Goal: Transaction & Acquisition: Purchase product/service

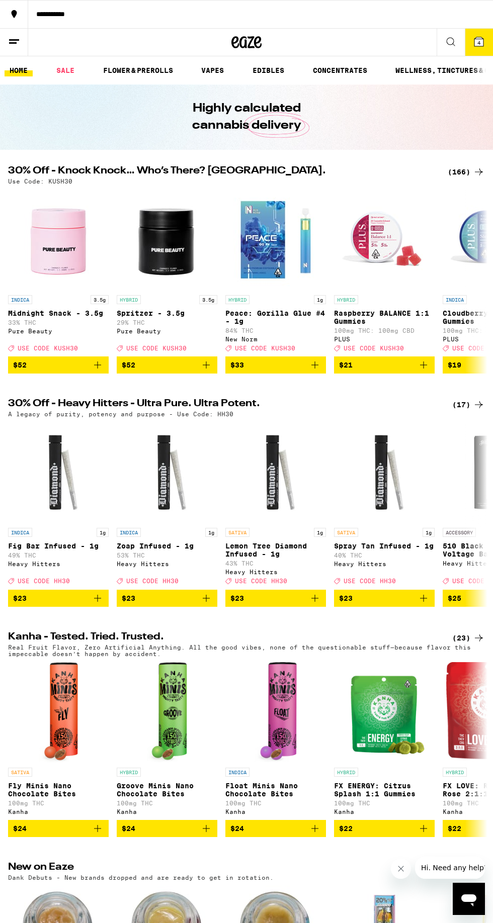
click at [465, 54] on button "4" at bounding box center [479, 42] width 28 height 27
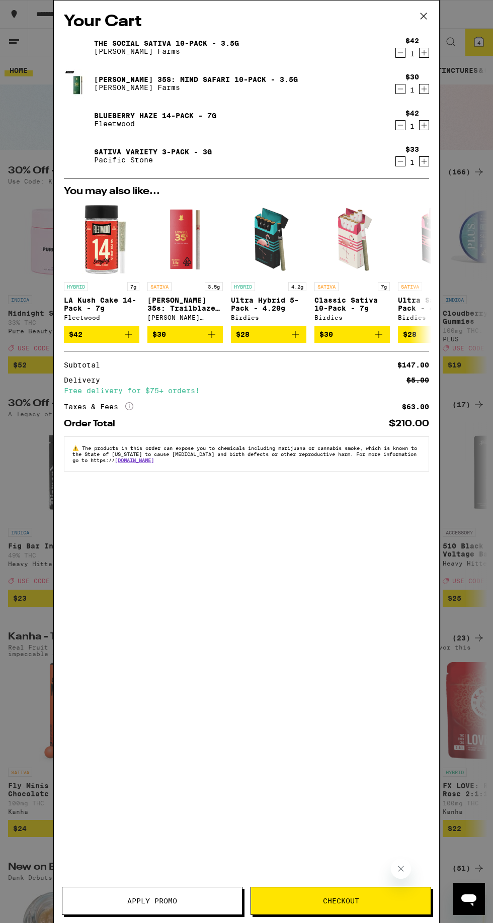
click at [337, 905] on span "Checkout" at bounding box center [341, 901] width 36 height 7
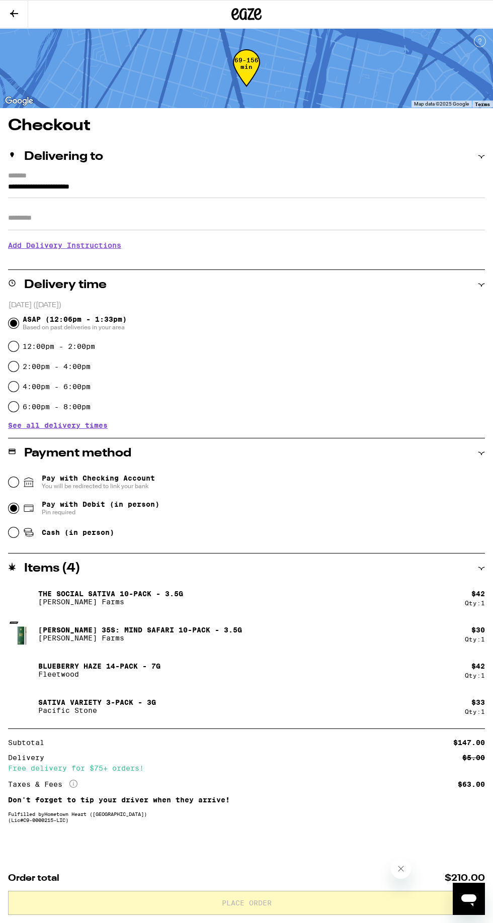
click at [14, 511] on input "Pay with Debit (in person) Pin required" at bounding box center [14, 508] width 10 height 10
radio input "true"
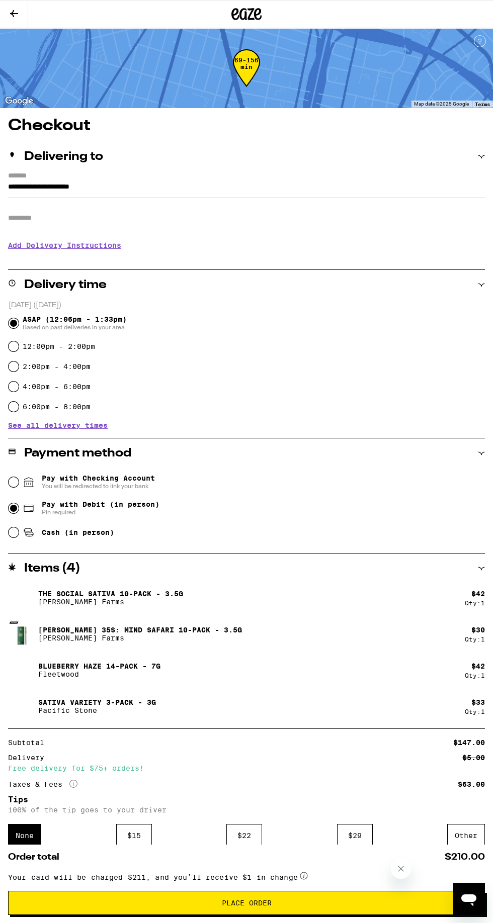
click at [239, 838] on div "$ 22" at bounding box center [244, 835] width 36 height 23
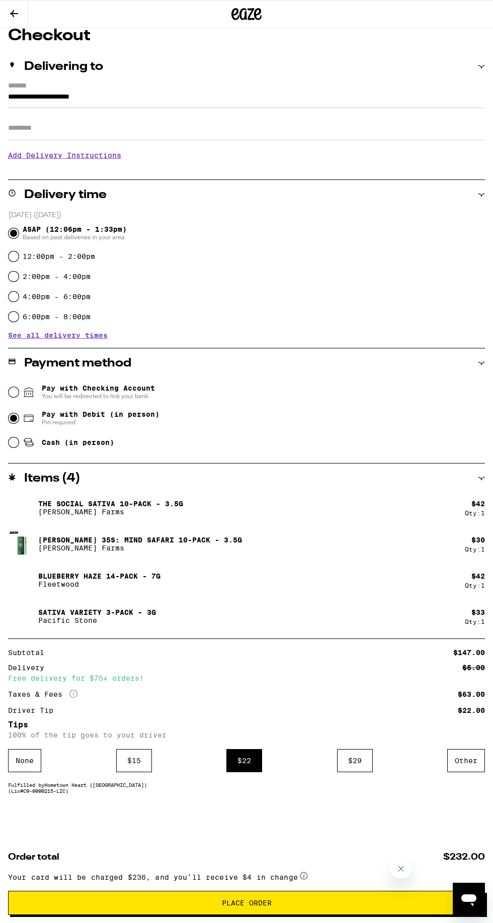
click at [247, 904] on span "Place Order" at bounding box center [247, 903] width 50 height 7
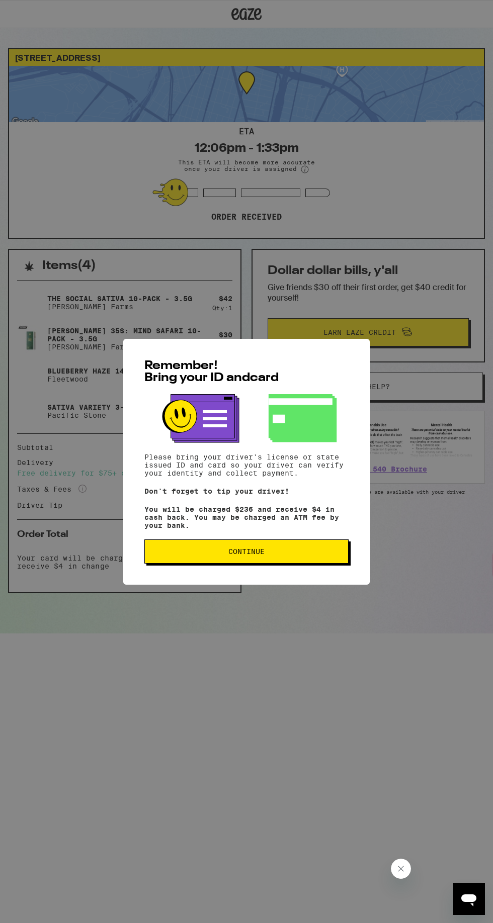
click at [245, 564] on button "Continue" at bounding box center [246, 552] width 204 height 24
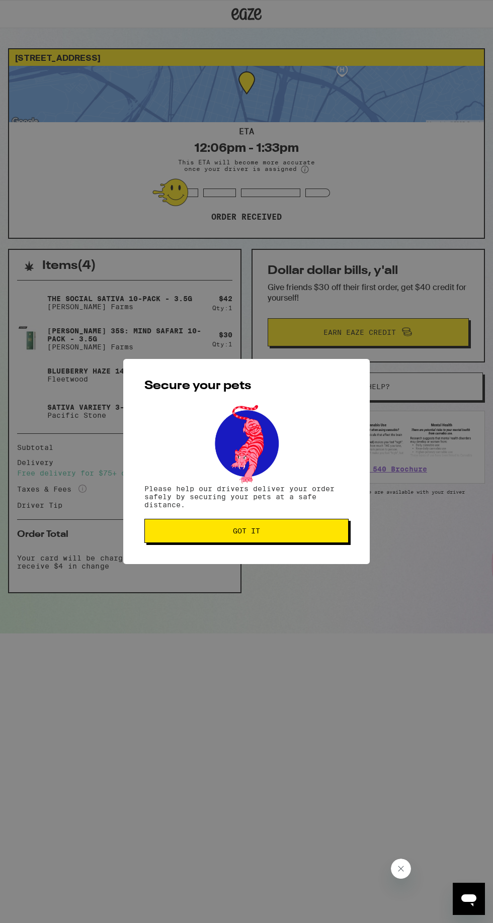
click at [242, 533] on span "Got it" at bounding box center [246, 531] width 27 height 7
